Goal: Information Seeking & Learning: Learn about a topic

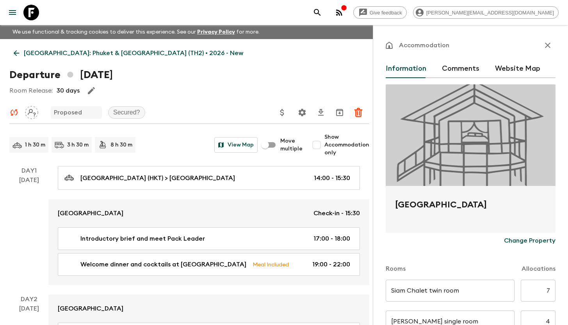
click at [34, 12] on icon at bounding box center [31, 13] width 16 height 16
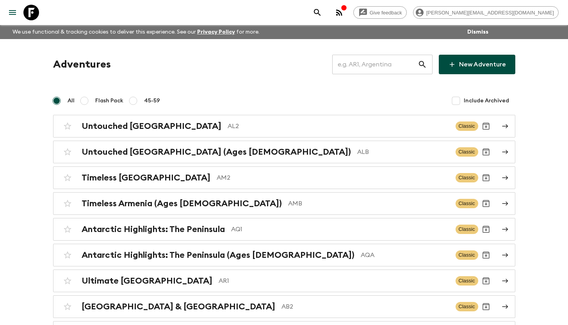
click at [373, 65] on input "text" at bounding box center [374, 64] width 85 height 22
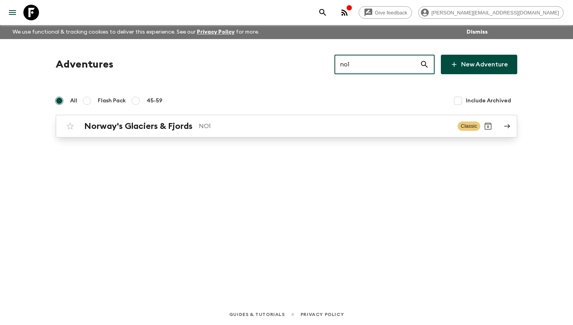
type input "no1"
click at [180, 130] on h2 "Norway's Glaciers & Fjords" at bounding box center [138, 126] width 108 height 10
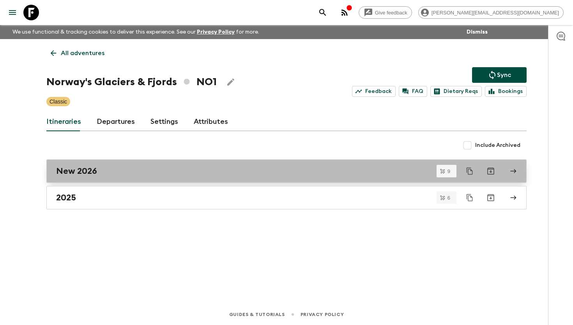
click at [125, 173] on div "New 2026" at bounding box center [279, 171] width 446 height 10
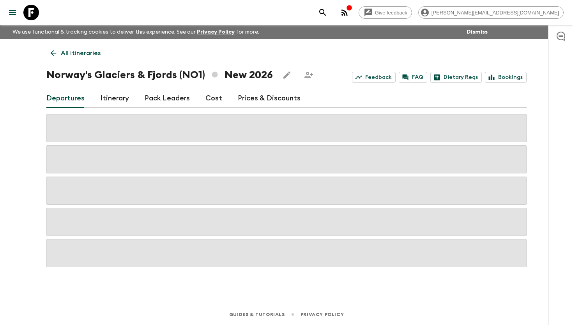
click at [210, 99] on link "Cost" at bounding box center [214, 98] width 17 height 19
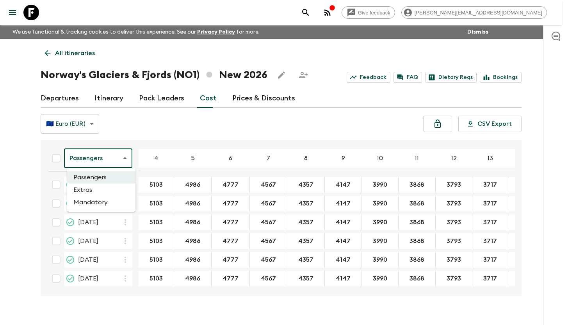
click at [102, 162] on body "Give feedback [PERSON_NAME][EMAIL_ADDRESS][DOMAIN_NAME] We use functional & tra…" at bounding box center [284, 169] width 568 height 338
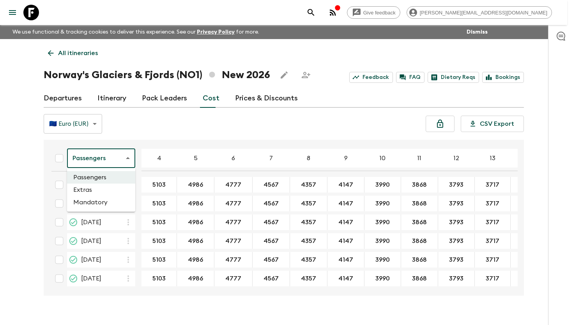
click at [114, 188] on li "Extras" at bounding box center [101, 189] width 68 height 12
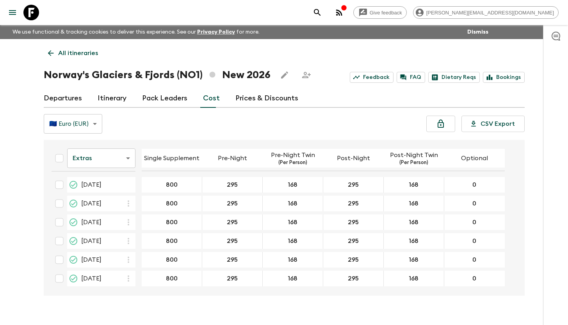
click at [125, 160] on body "Give feedback [PERSON_NAME][EMAIL_ADDRESS][DOMAIN_NAME] We use functional & tra…" at bounding box center [284, 169] width 568 height 338
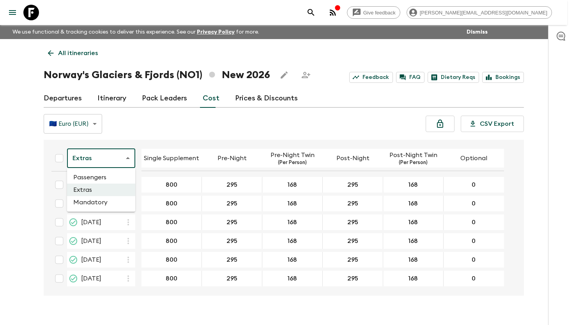
click at [115, 201] on li "Mandatory" at bounding box center [101, 202] width 68 height 12
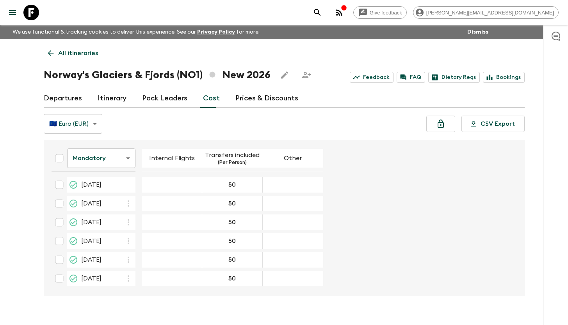
click at [82, 53] on p "All itineraries" at bounding box center [78, 52] width 40 height 9
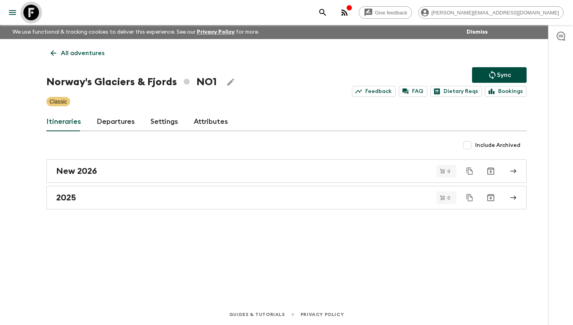
click at [35, 14] on icon at bounding box center [31, 13] width 16 height 16
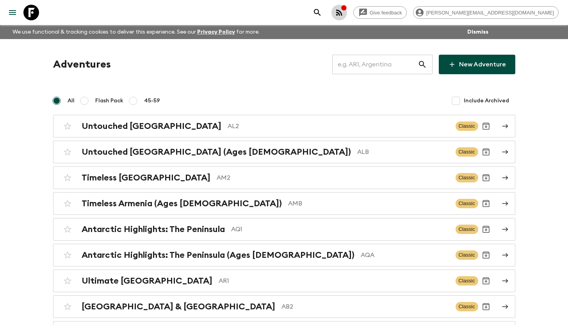
click at [344, 12] on icon "button" at bounding box center [338, 12] width 9 height 9
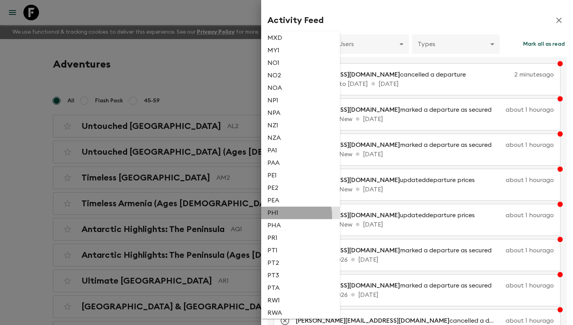
click at [281, 219] on li "PH1" at bounding box center [300, 212] width 79 height 12
type input "3510e132-f92f-43aa-a5de-bce09cfc583f"
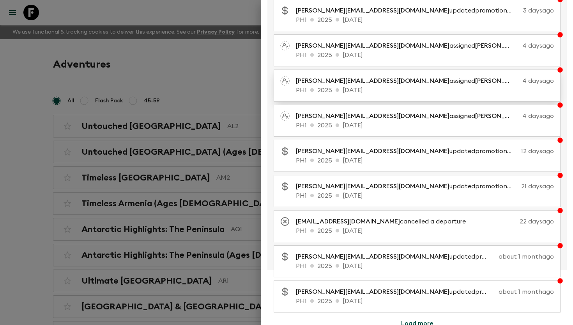
scroll to position [105, 0]
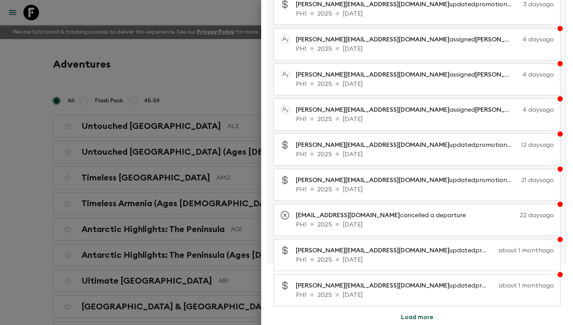
click at [410, 317] on button "Load more" at bounding box center [417, 317] width 51 height 16
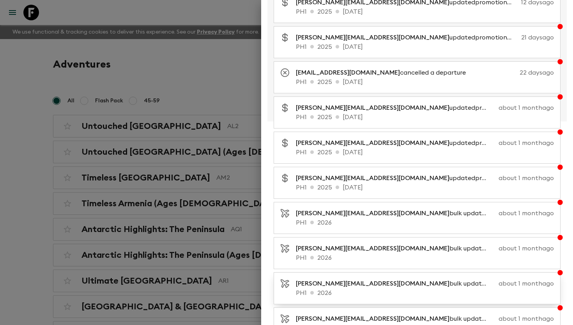
scroll to position [456, 0]
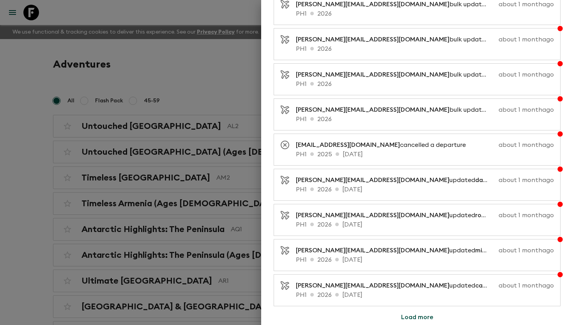
click at [415, 314] on button "Load more" at bounding box center [417, 317] width 51 height 16
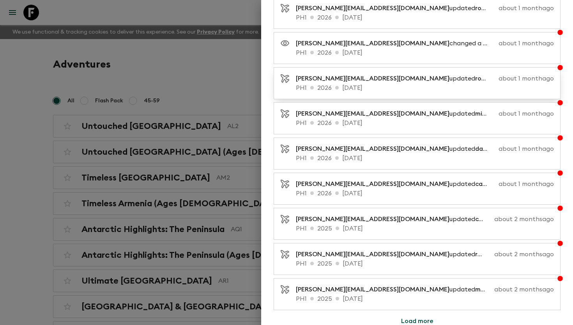
scroll to position [808, 0]
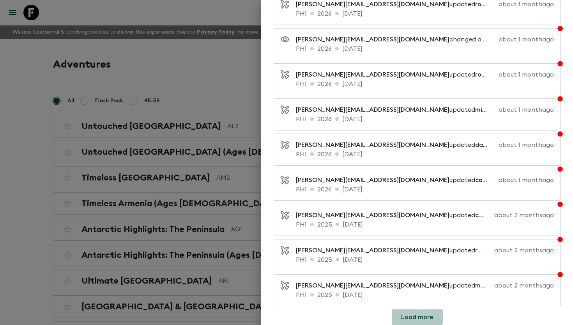
click at [411, 314] on button "Load more" at bounding box center [417, 317] width 51 height 16
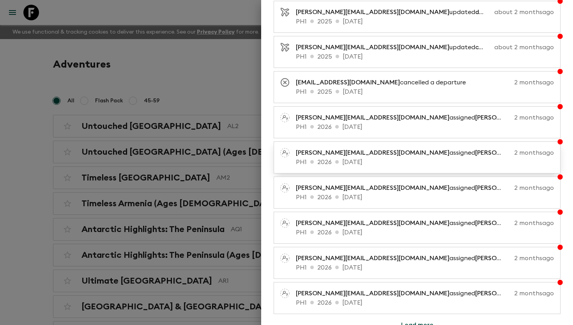
scroll to position [1159, 0]
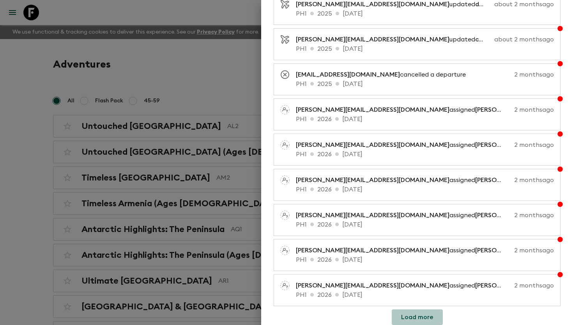
click at [416, 321] on button "Load more" at bounding box center [417, 317] width 51 height 16
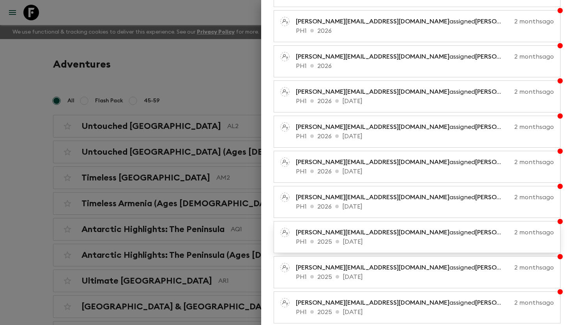
scroll to position [1510, 0]
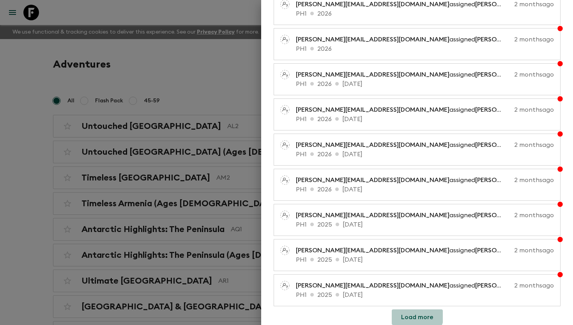
click at [410, 314] on button "Load more" at bounding box center [417, 317] width 51 height 16
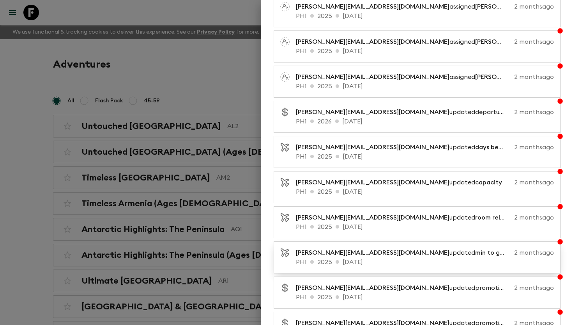
scroll to position [1861, 0]
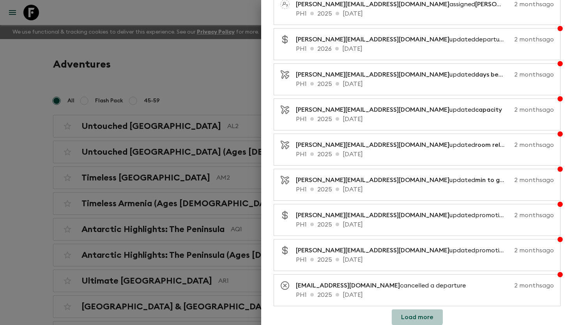
click at [414, 314] on button "Load more" at bounding box center [417, 317] width 51 height 16
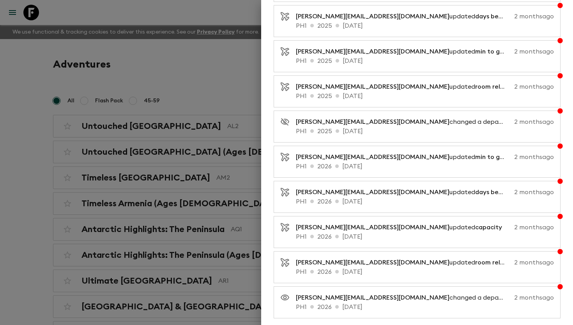
scroll to position [2212, 0]
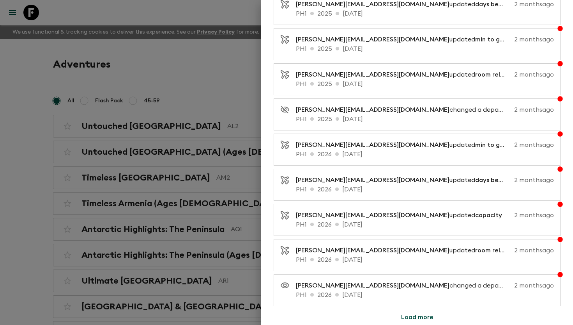
click at [413, 312] on button "Load more" at bounding box center [417, 317] width 51 height 16
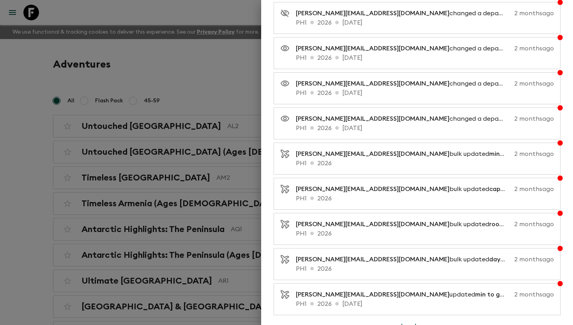
scroll to position [2563, 0]
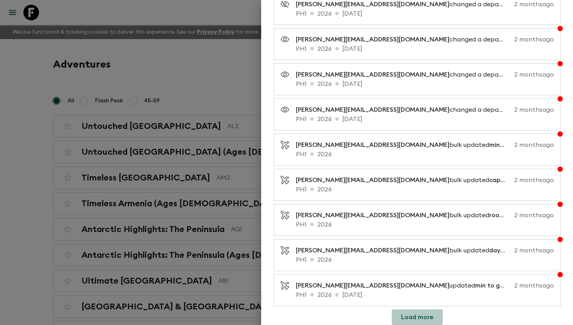
click at [410, 313] on button "Load more" at bounding box center [417, 317] width 51 height 16
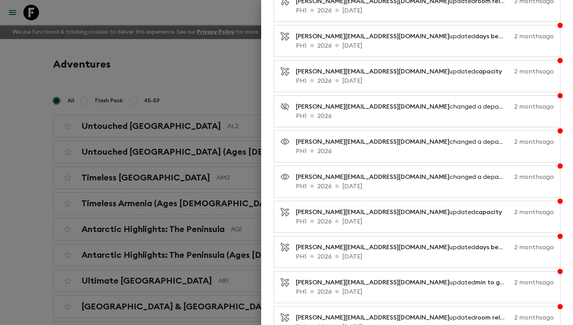
scroll to position [2914, 0]
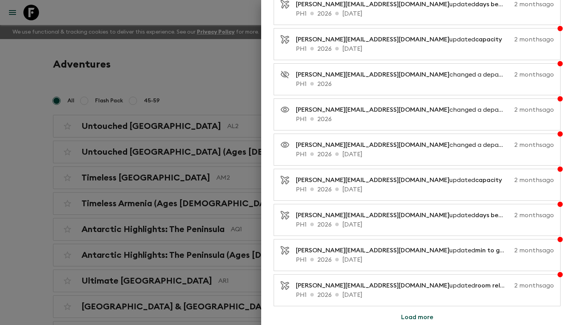
click at [409, 319] on button "Load more" at bounding box center [417, 317] width 51 height 16
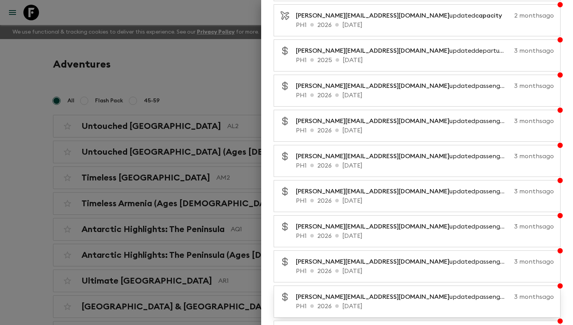
scroll to position [3265, 0]
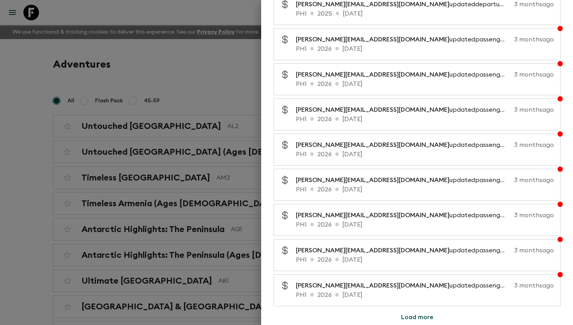
click at [398, 319] on button "Load more" at bounding box center [417, 317] width 51 height 16
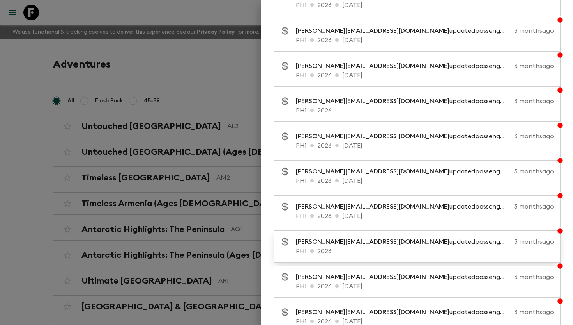
scroll to position [3616, 0]
